Goal: Task Accomplishment & Management: Use online tool/utility

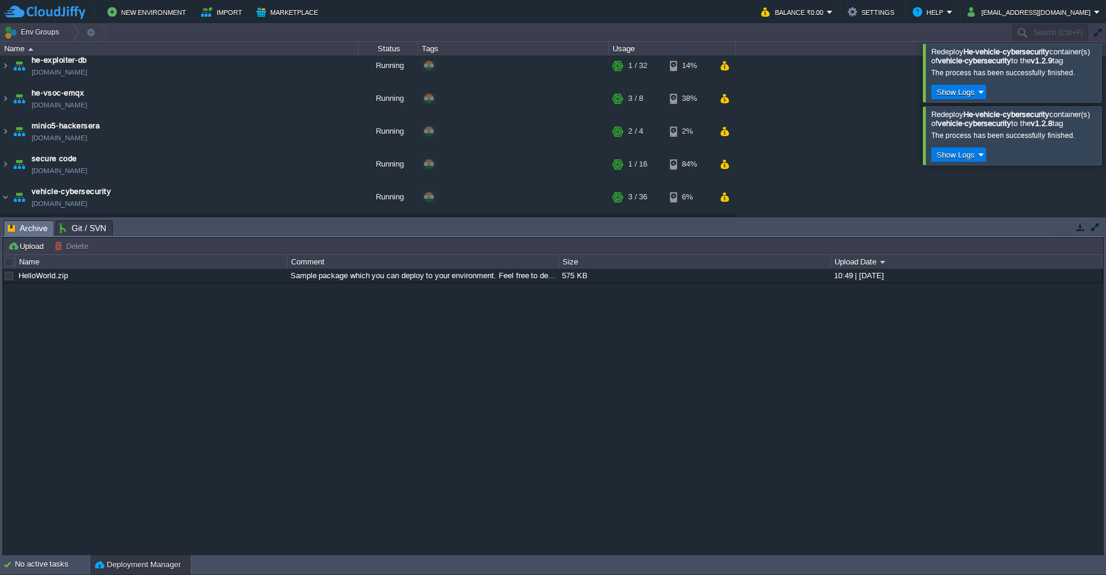
scroll to position [495, 0]
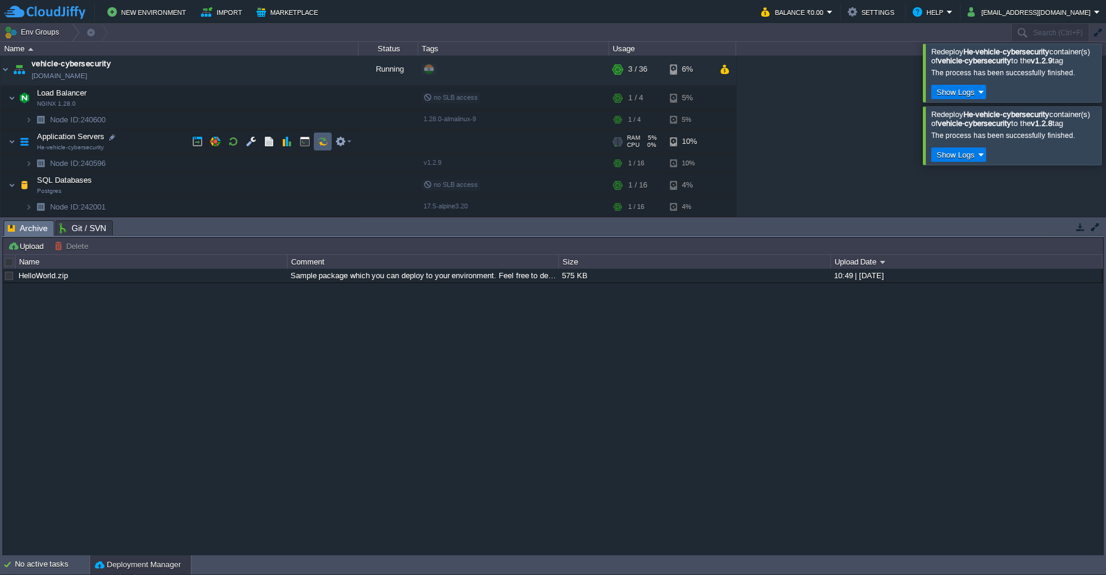
click at [320, 144] on button "button" at bounding box center [322, 141] width 11 height 11
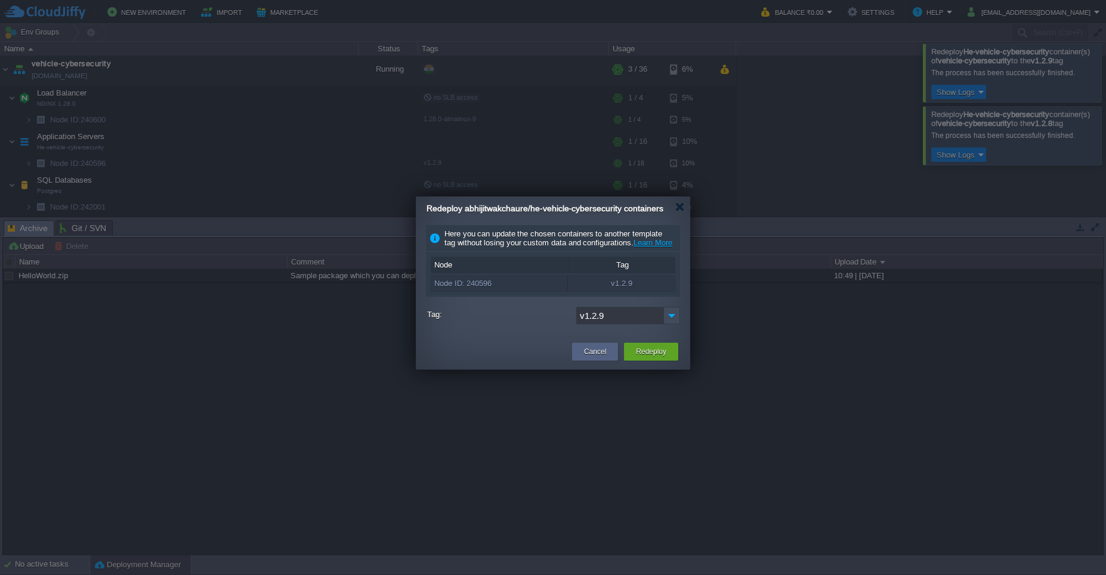
click at [640, 324] on input "v1.2.9" at bounding box center [619, 315] width 87 height 17
type input "v1.2.13"
click at [635, 348] on div "v1.2.13" at bounding box center [628, 343] width 103 height 20
click at [646, 357] on button "Redeploy" at bounding box center [651, 351] width 30 height 12
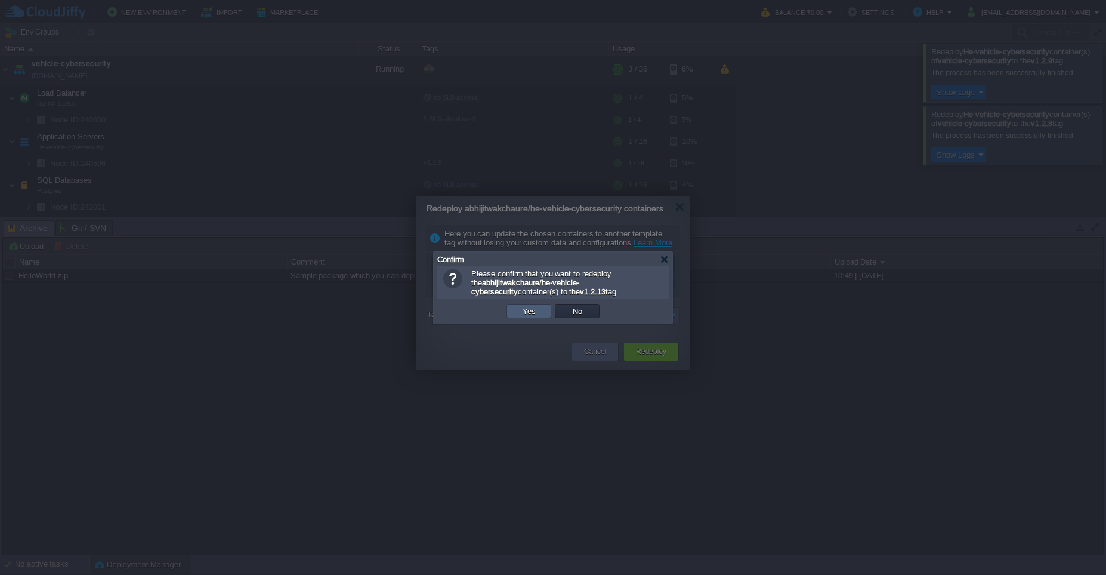
click at [538, 313] on button "Yes" at bounding box center [529, 310] width 20 height 11
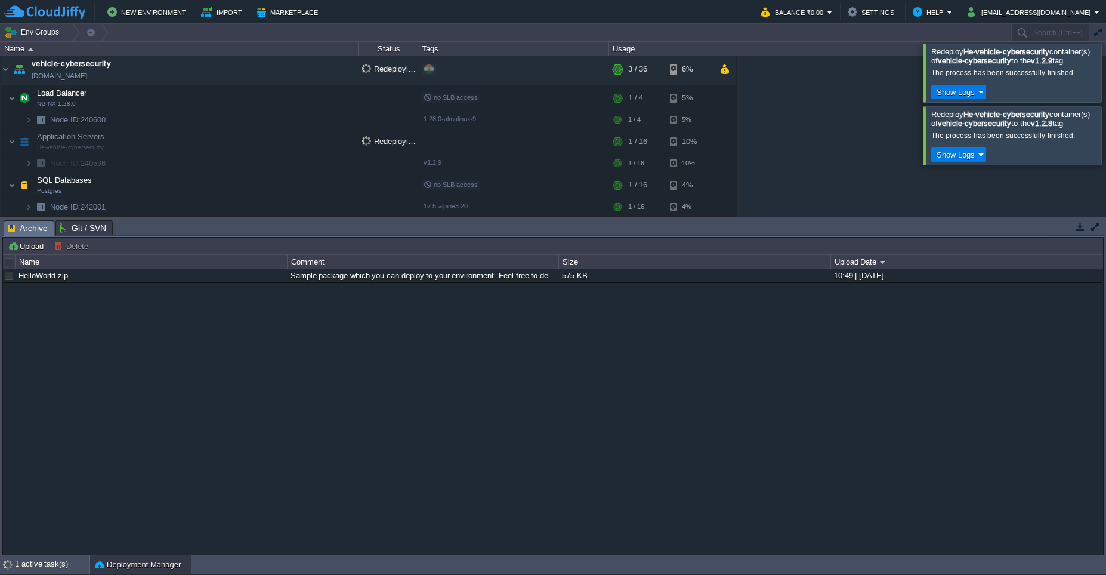
click at [1105, 74] on div at bounding box center [1120, 73] width 0 height 58
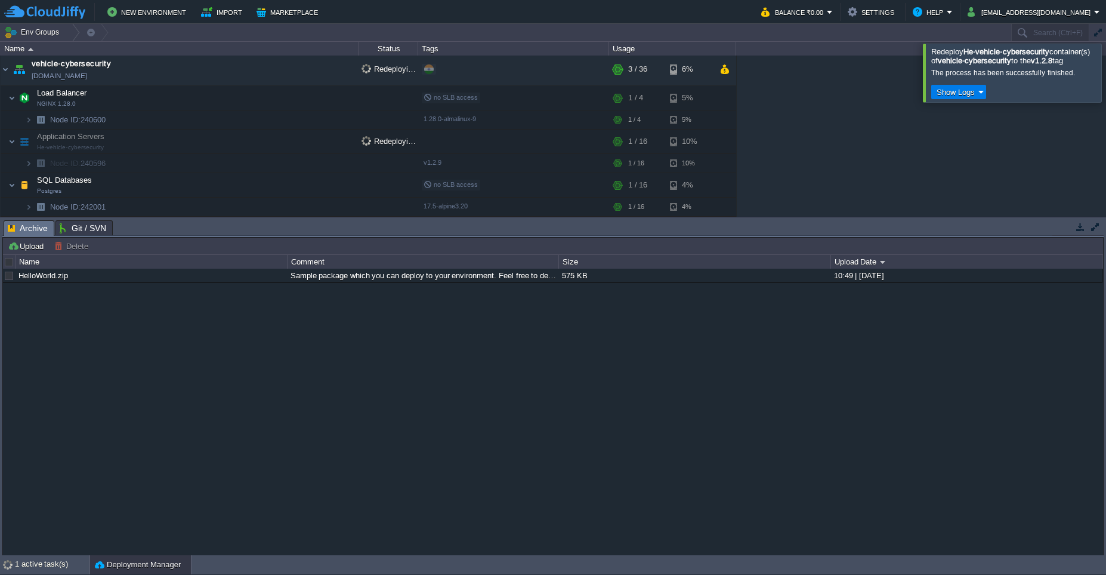
click at [1105, 91] on div at bounding box center [1120, 73] width 0 height 58
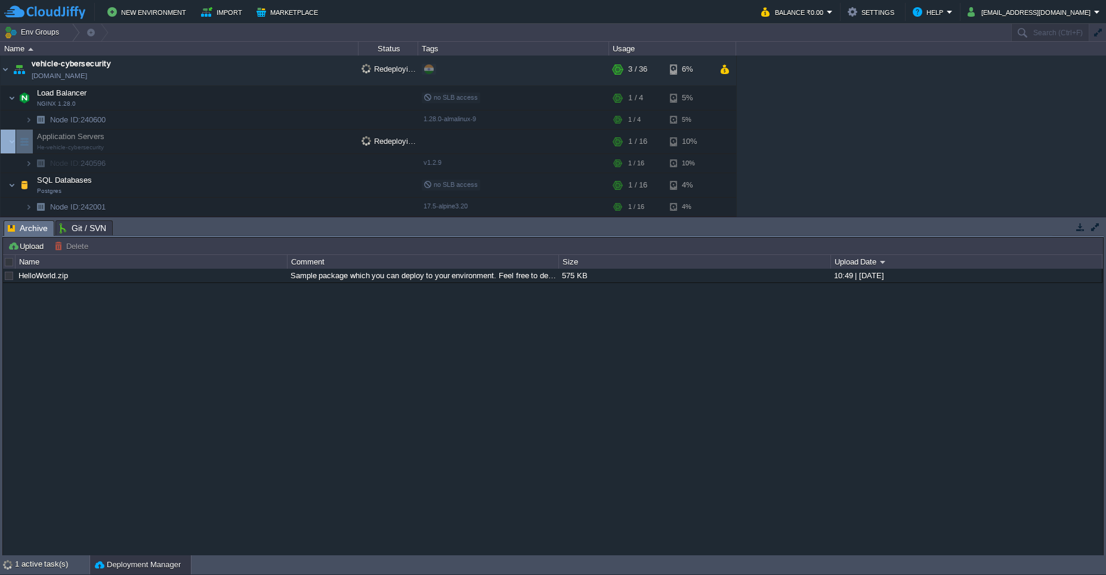
drag, startPoint x: 364, startPoint y: 41, endPoint x: 387, endPoint y: 184, distance: 144.5
click at [387, 42] on div "Env Groups Search (Ctrl+F)" at bounding box center [553, 33] width 1106 height 18
click at [353, 313] on div "HelloWorld.zip Sample package which you can deploy to your environment. Feel fr…" at bounding box center [553, 411] width 1100 height 286
click at [404, 304] on div "HelloWorld.zip Sample package which you can deploy to your environment. Feel fr…" at bounding box center [553, 411] width 1100 height 286
